Goal: Find specific page/section: Find specific page/section

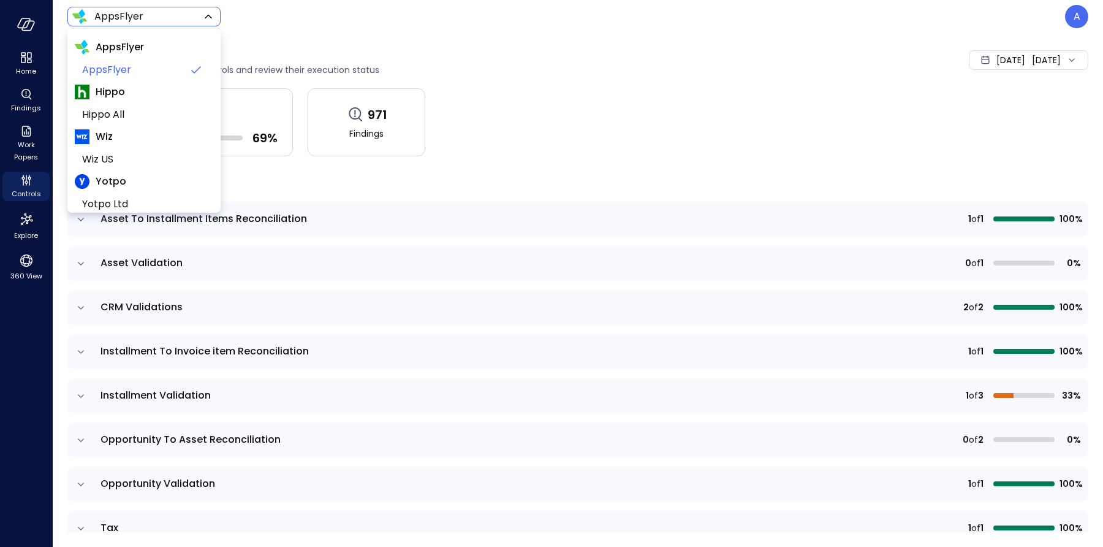
click at [153, 18] on body "Home Findings Work Papers Controls Explore 360 View AppsFlyer ******* ​ A Contr…" at bounding box center [551, 273] width 1103 height 547
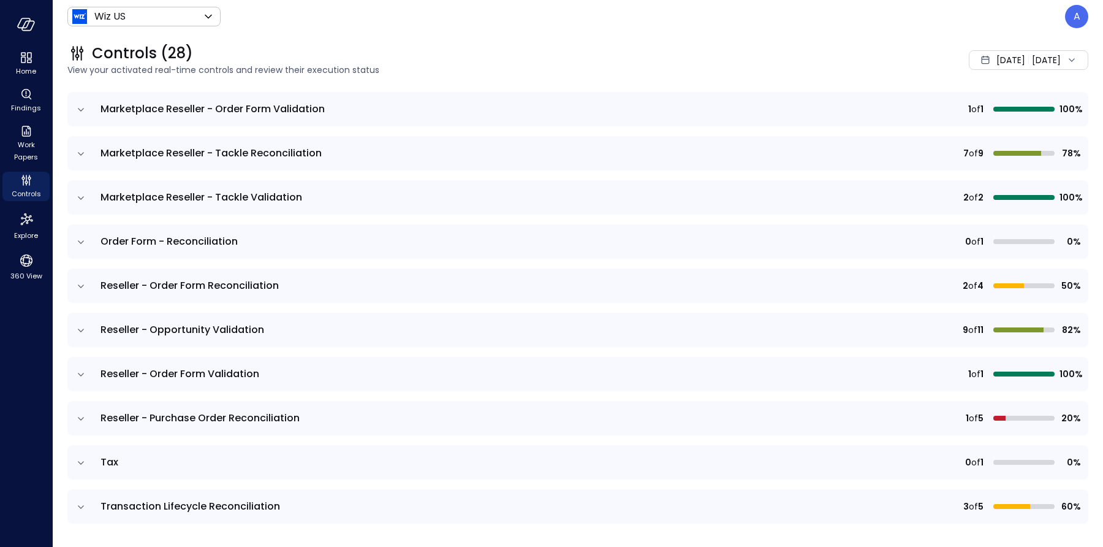
scroll to position [216, 0]
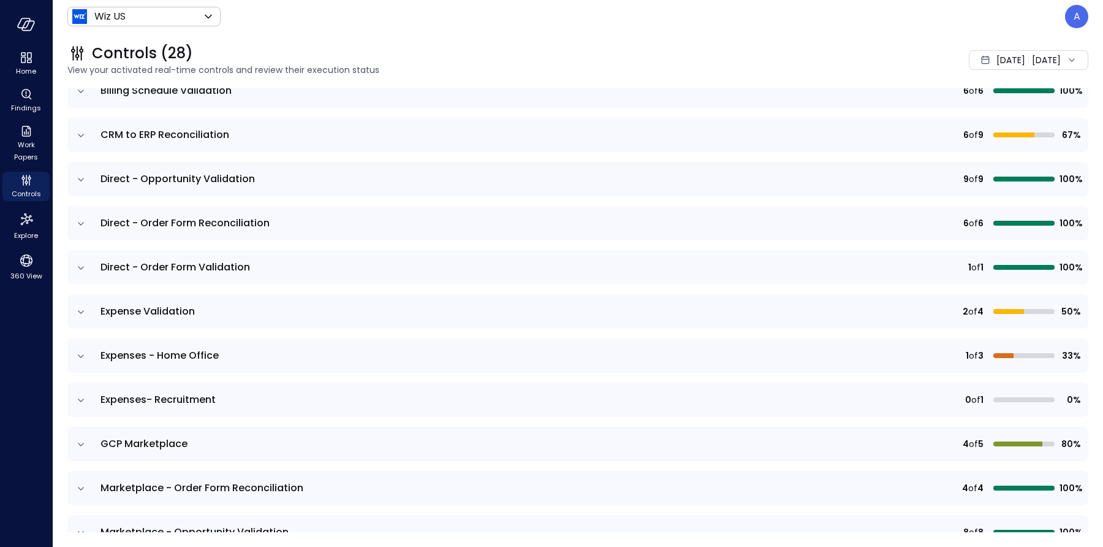
click at [77, 311] on icon "expand row" at bounding box center [81, 312] width 12 height 12
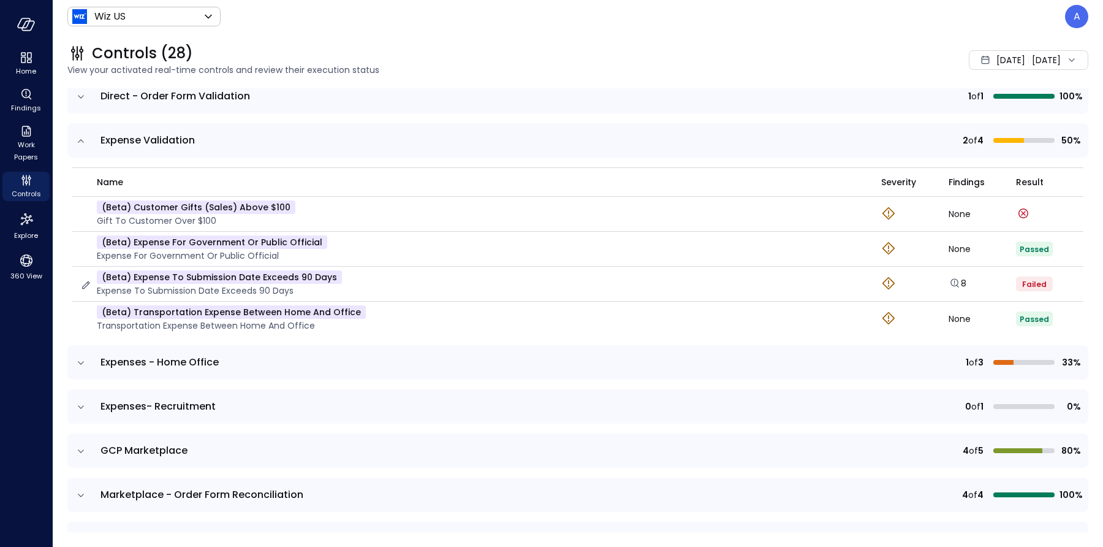
scroll to position [394, 0]
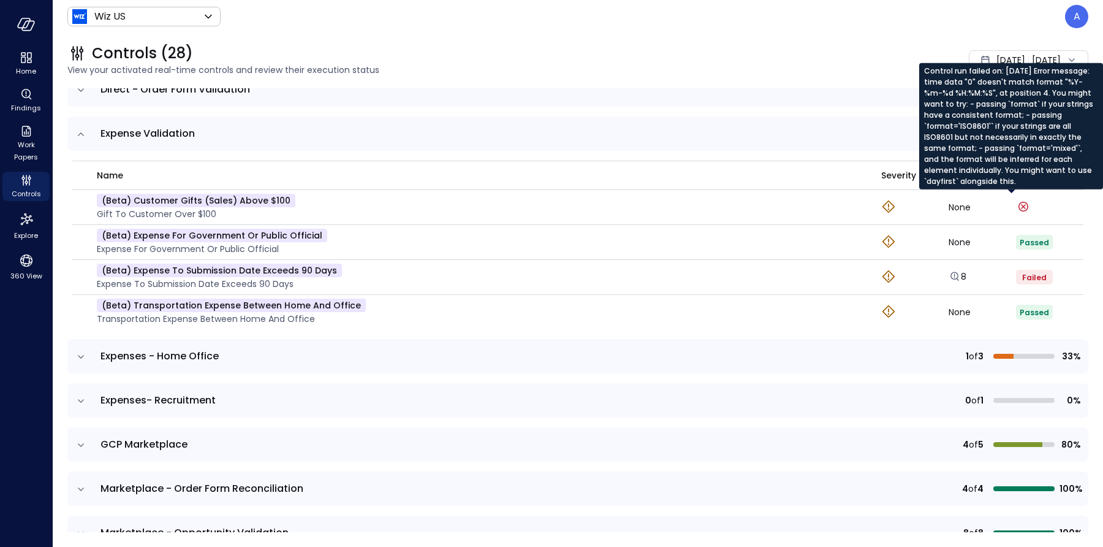
click at [990, 98] on div "Control run failed on: [DATE] Error message: time data "0" doesn't match format…" at bounding box center [1011, 126] width 184 height 126
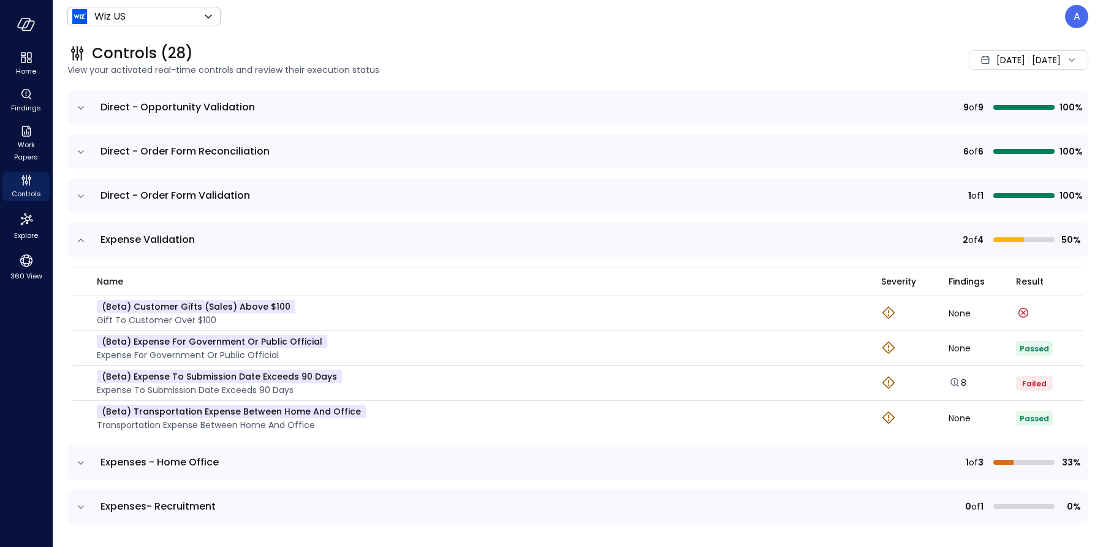
scroll to position [0, 0]
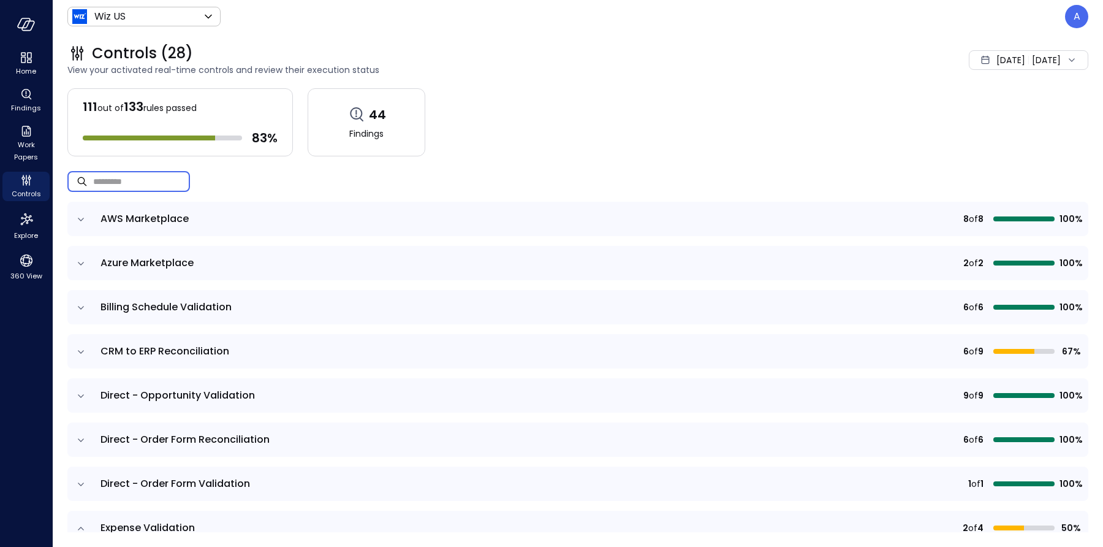
click at [143, 180] on input "text" at bounding box center [141, 181] width 97 height 32
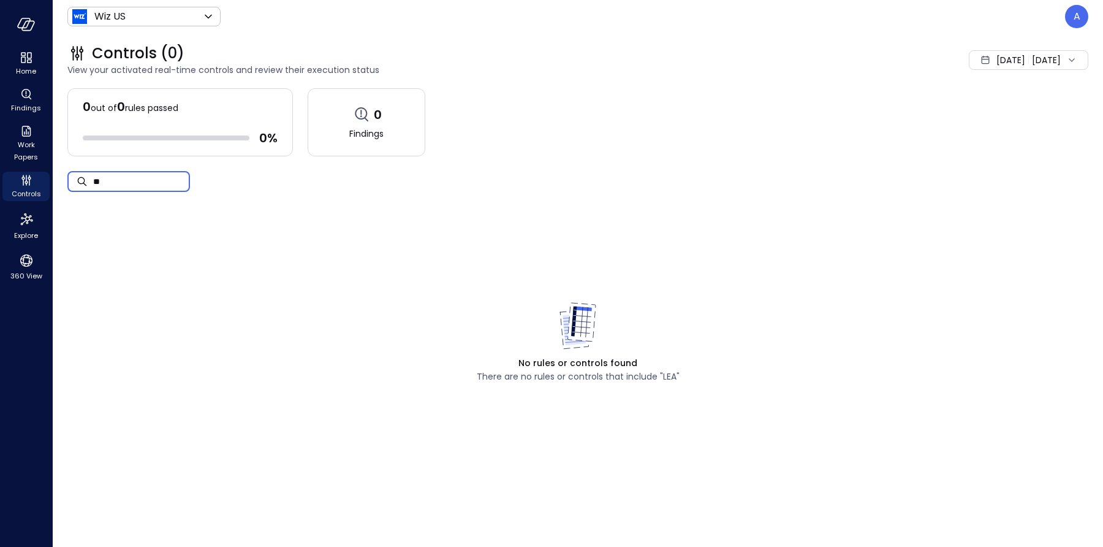
type input "*"
